Goal: Browse casually

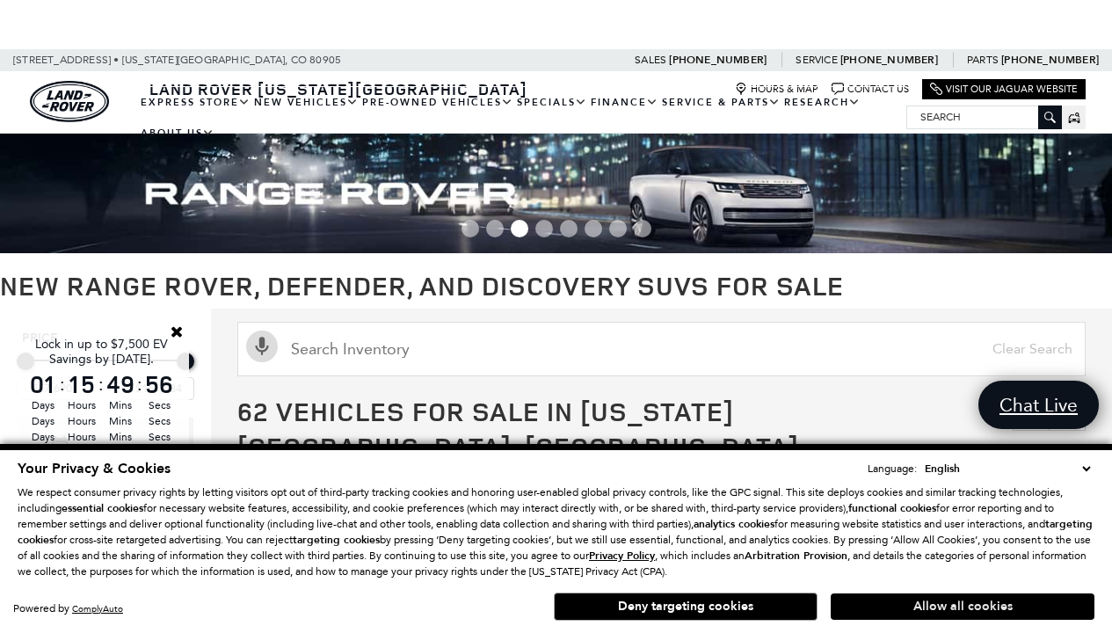
click at [963, 607] on button "Allow all cookies" at bounding box center [963, 607] width 264 height 26
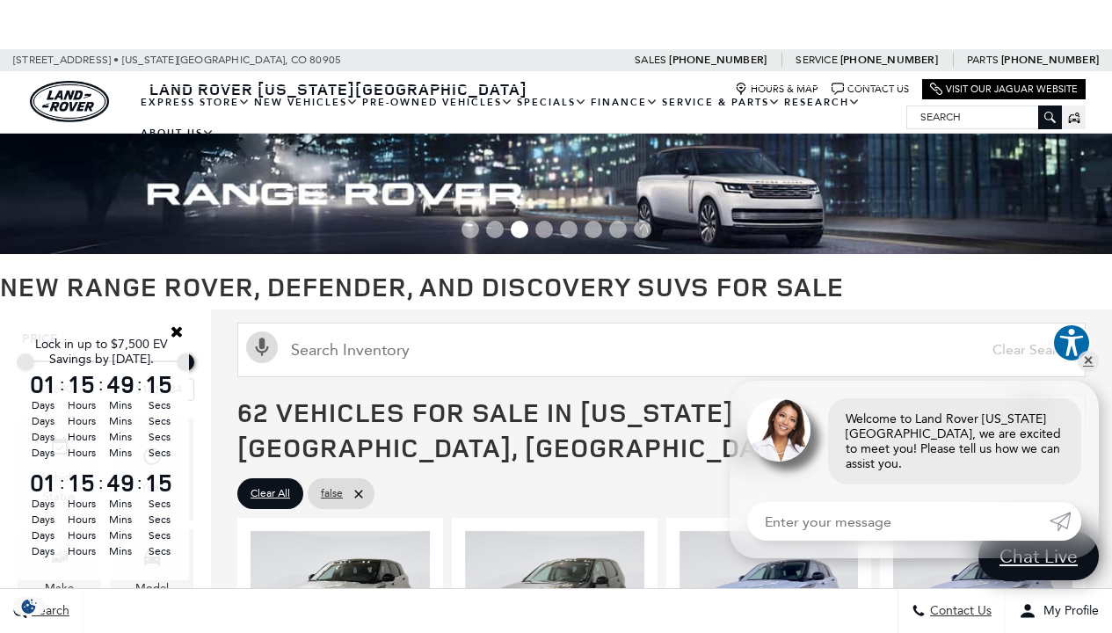
click at [360, 19] on span "Lock in up to $7,500 EV Savings by [DATE]." at bounding box center [399, 25] width 368 height 26
